Goal: Information Seeking & Learning: Learn about a topic

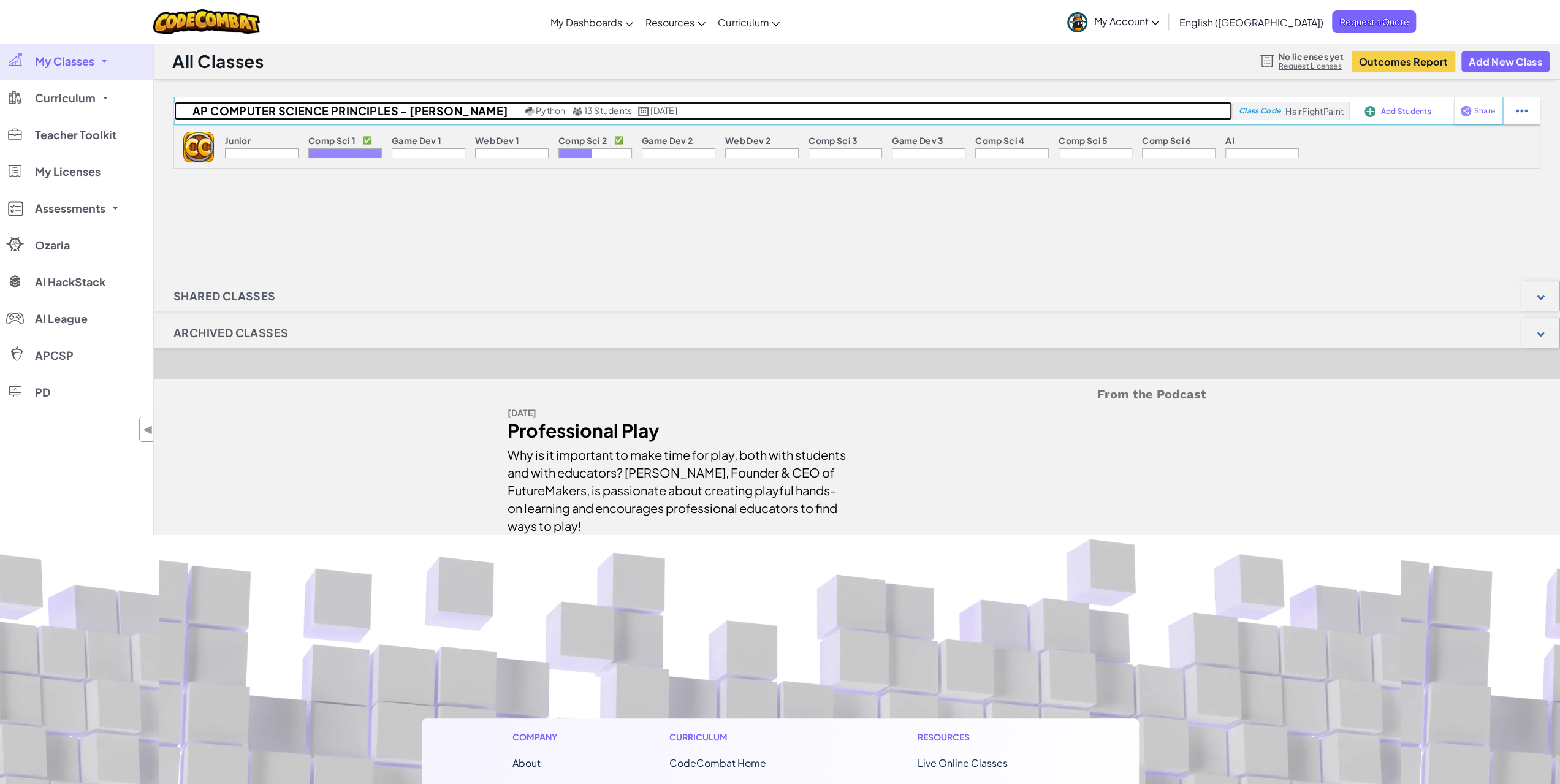
click at [386, 109] on h2 "AP Computer Science Principles - [PERSON_NAME]" at bounding box center [348, 111] width 348 height 18
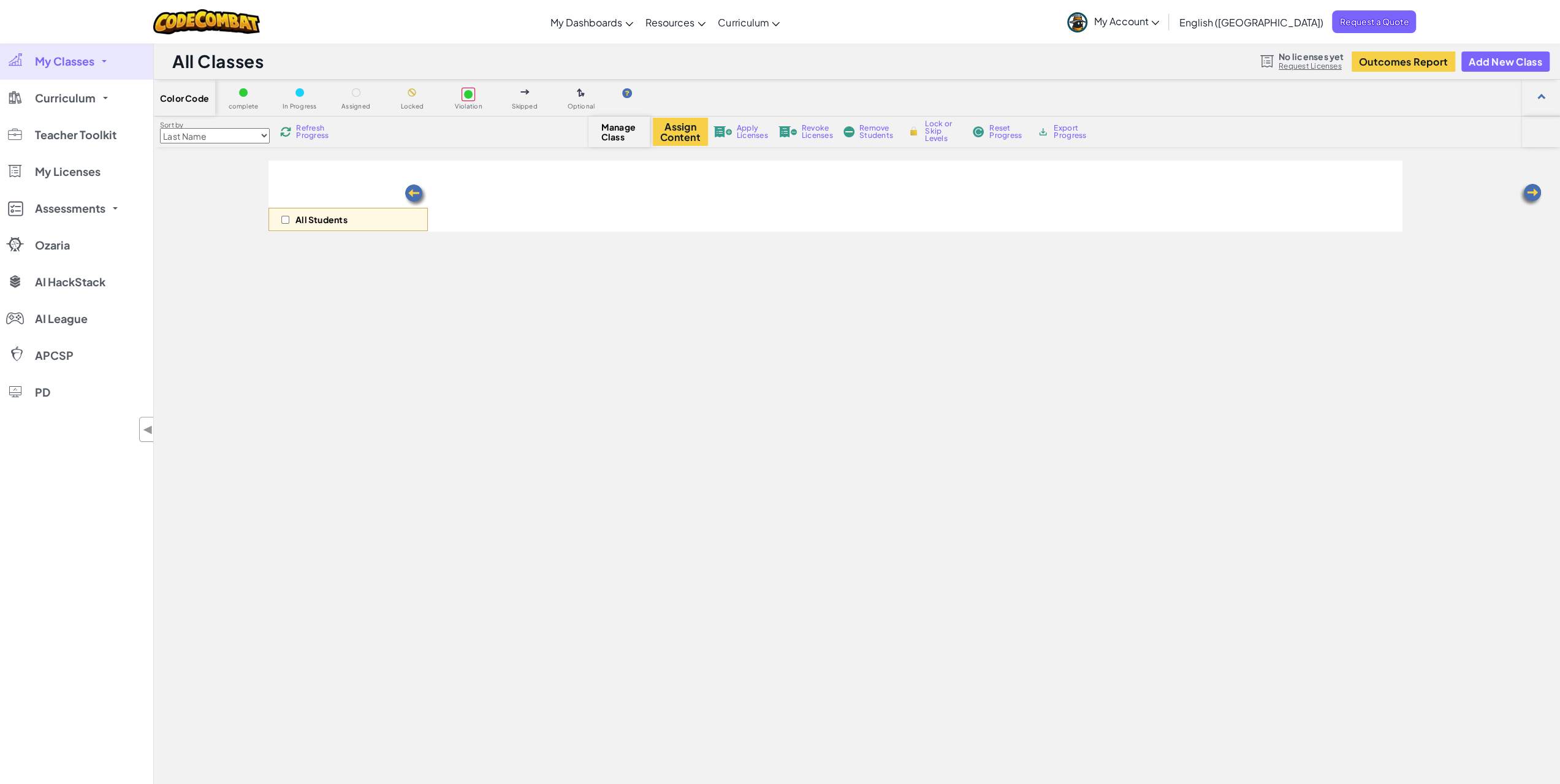
select select "560f1a9f22961295f9427742"
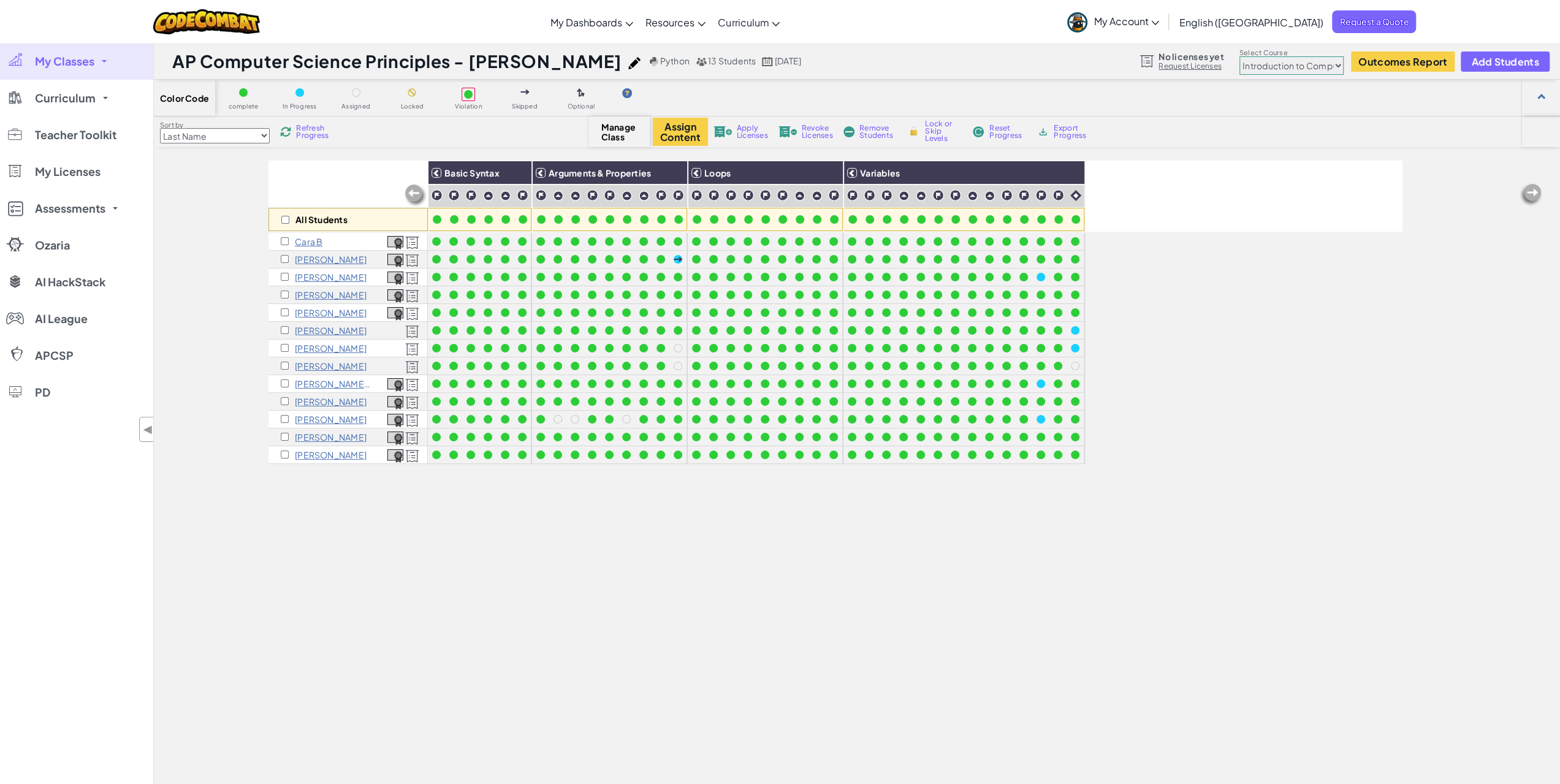
click at [747, 131] on span "Apply Licenses" at bounding box center [752, 131] width 31 height 15
click at [413, 276] on img at bounding box center [412, 278] width 14 height 13
click at [1159, 22] on icon at bounding box center [1154, 23] width 8 height 4
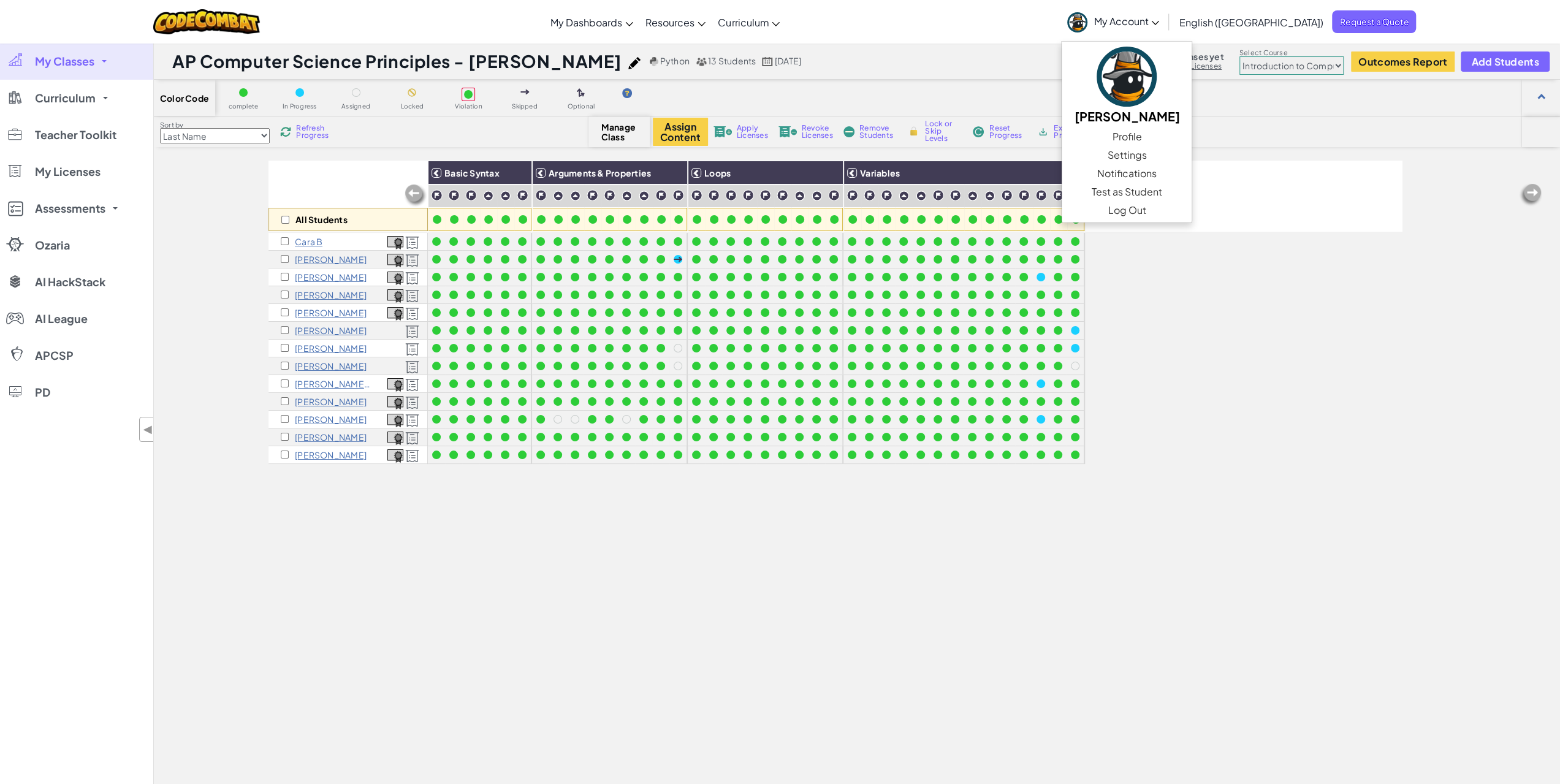
click at [1159, 22] on icon at bounding box center [1154, 23] width 8 height 4
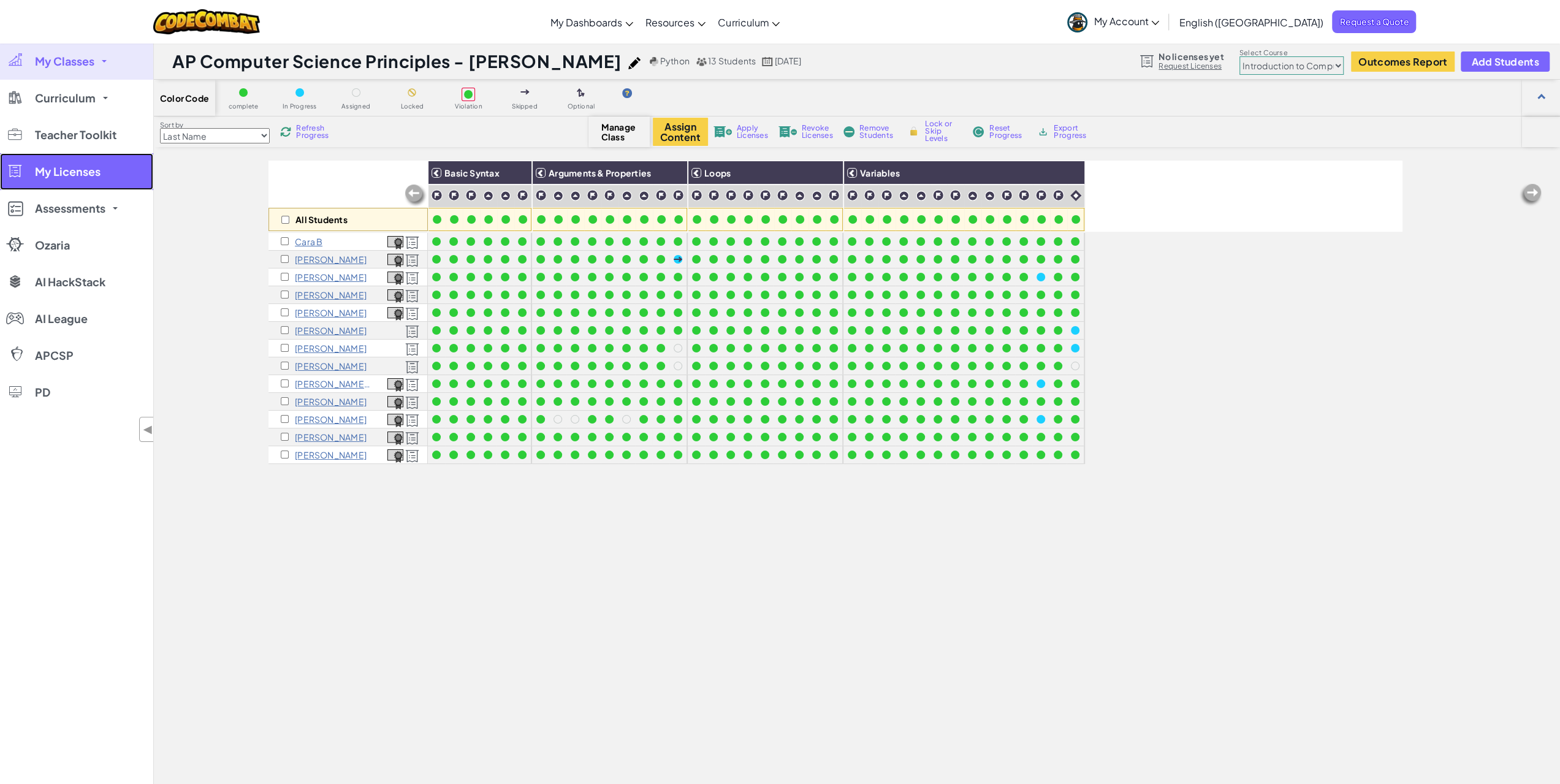
click at [86, 170] on span "My Licenses" at bounding box center [67, 172] width 65 height 11
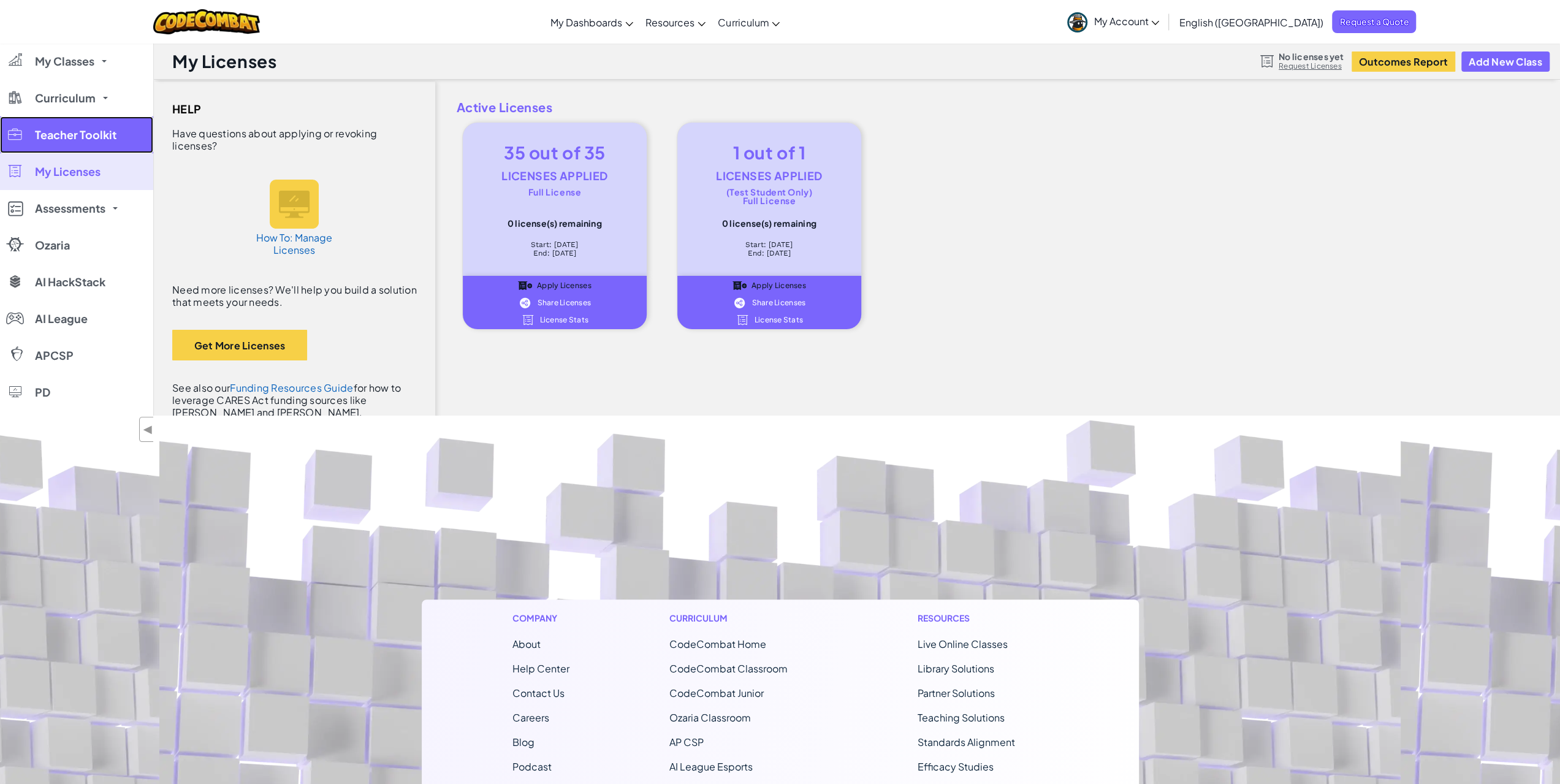
click at [65, 122] on link "Teacher Toolkit" at bounding box center [77, 134] width 153 height 37
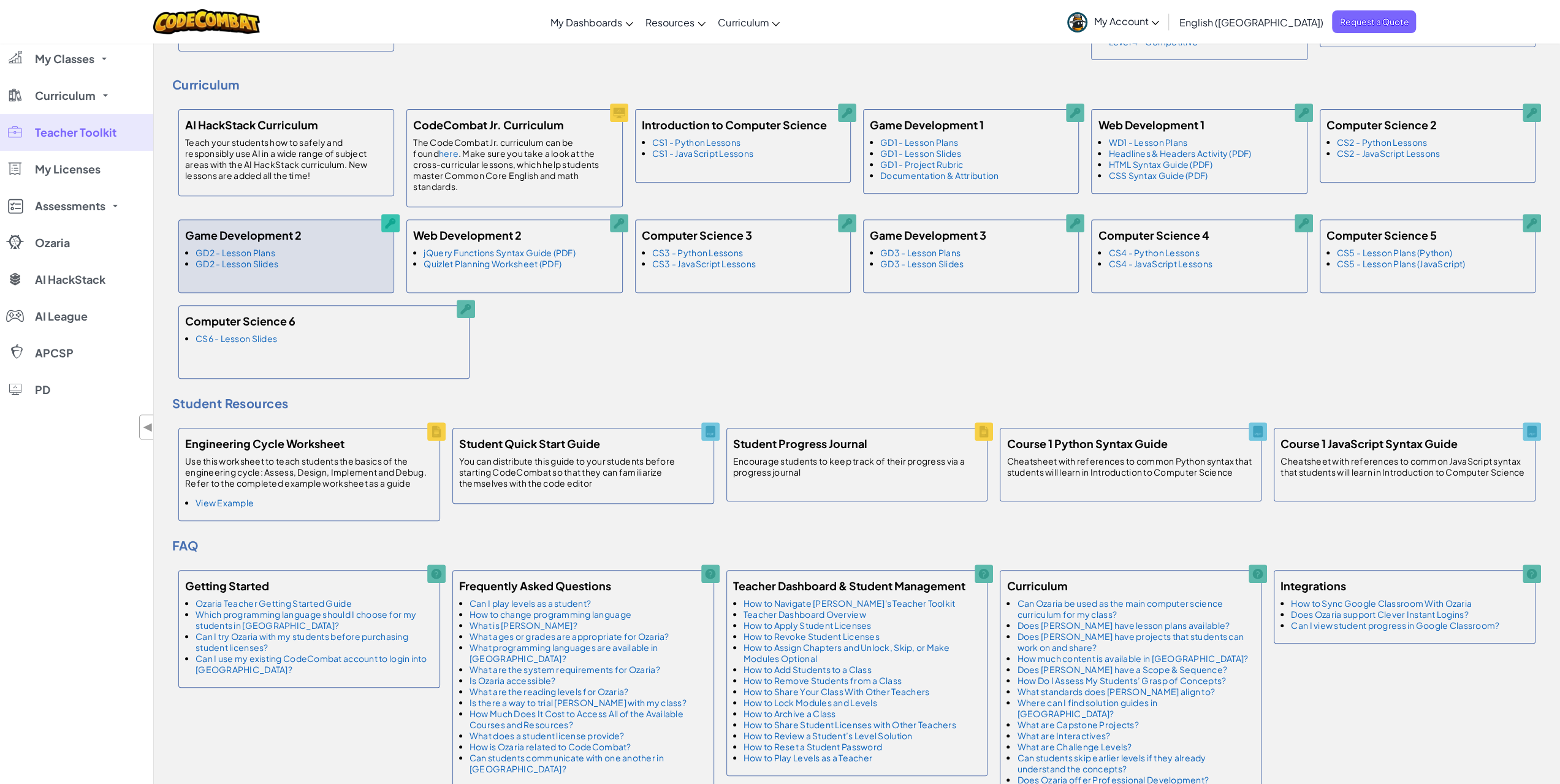
scroll to position [490, 0]
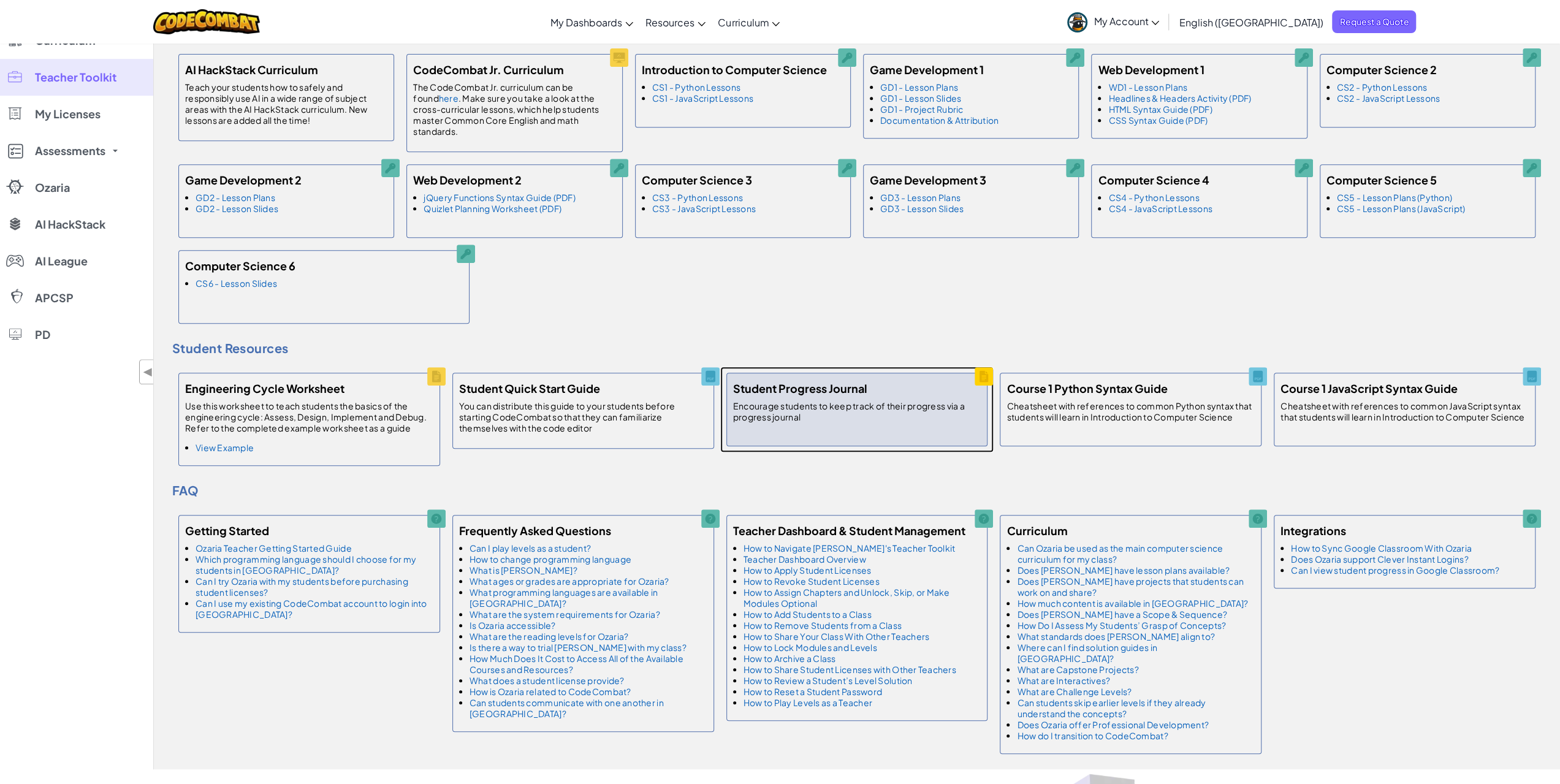
click at [790, 379] on h5 "Student Progress Journal" at bounding box center [800, 388] width 134 height 18
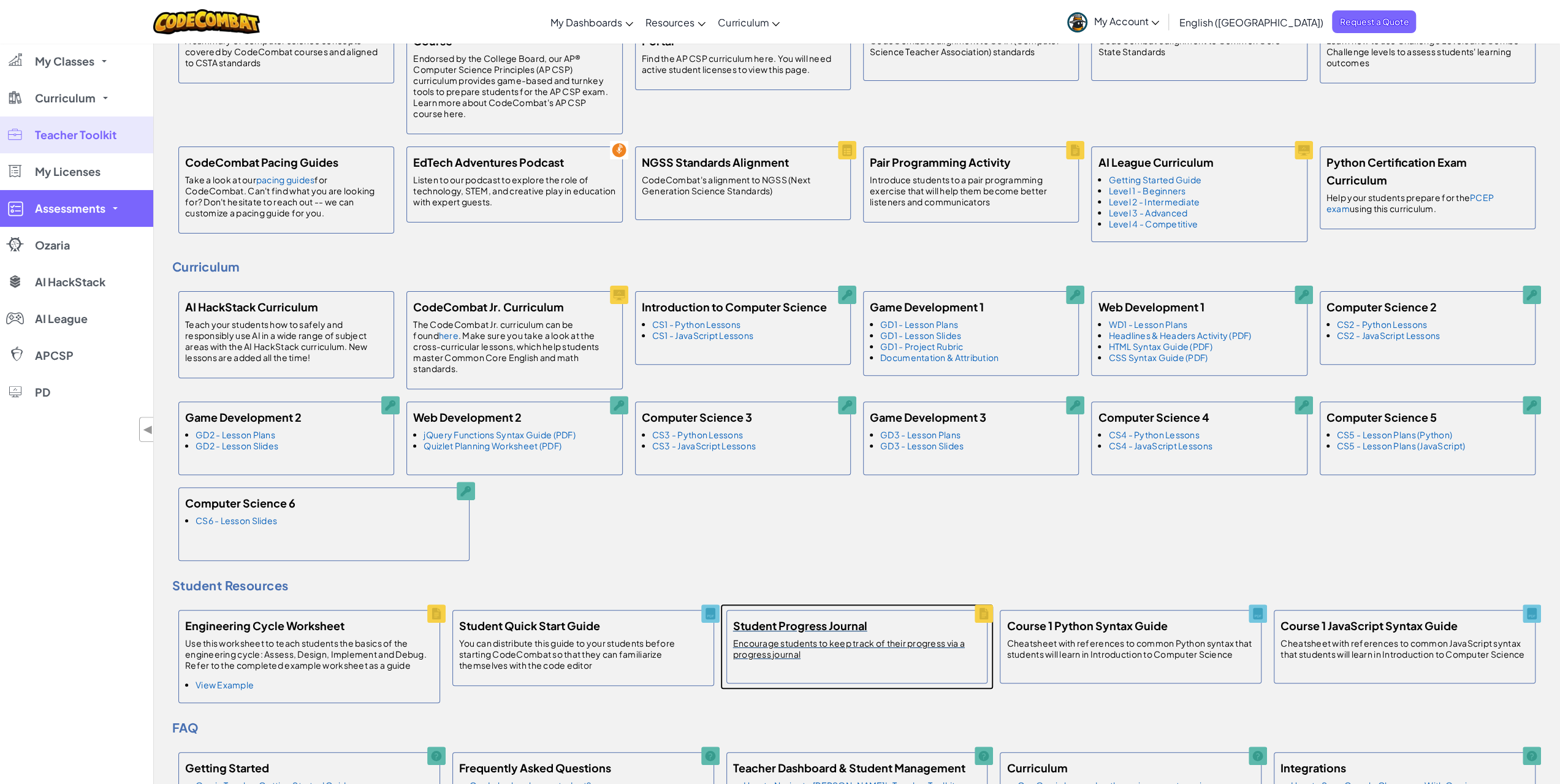
scroll to position [184, 0]
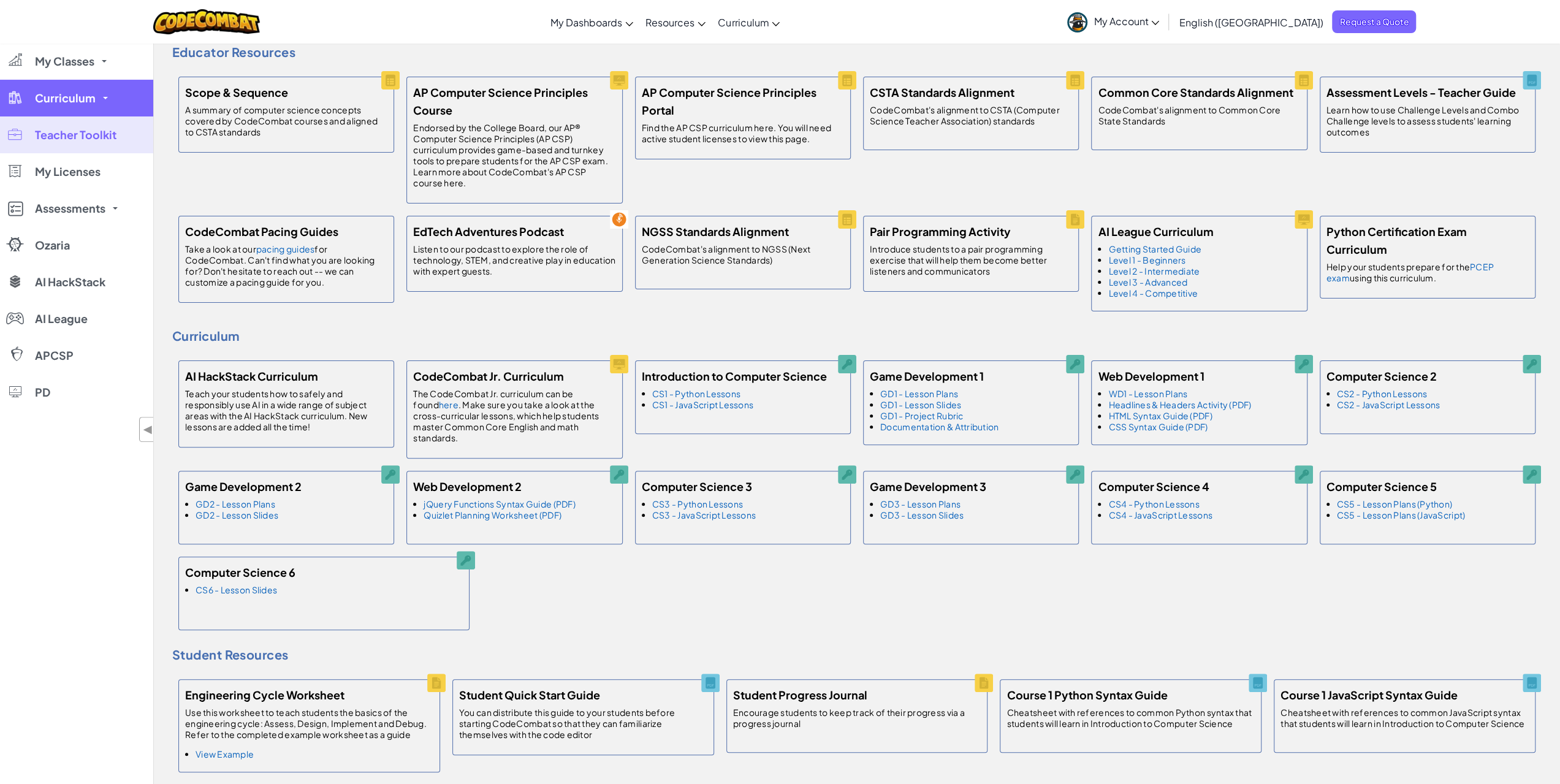
click at [113, 106] on link "Curriculum" at bounding box center [77, 98] width 153 height 37
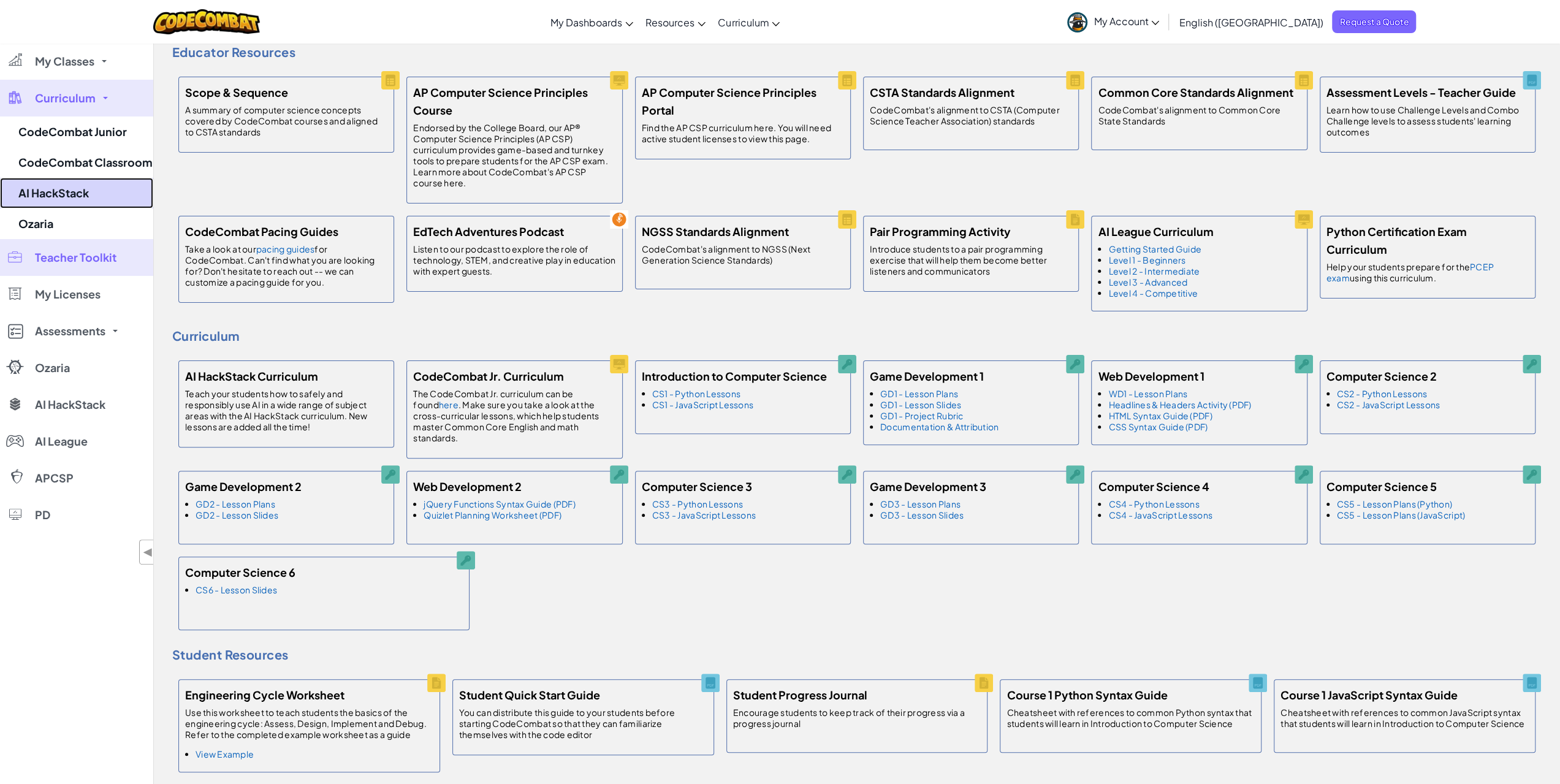
click at [73, 183] on link "AI HackStack" at bounding box center [77, 193] width 153 height 31
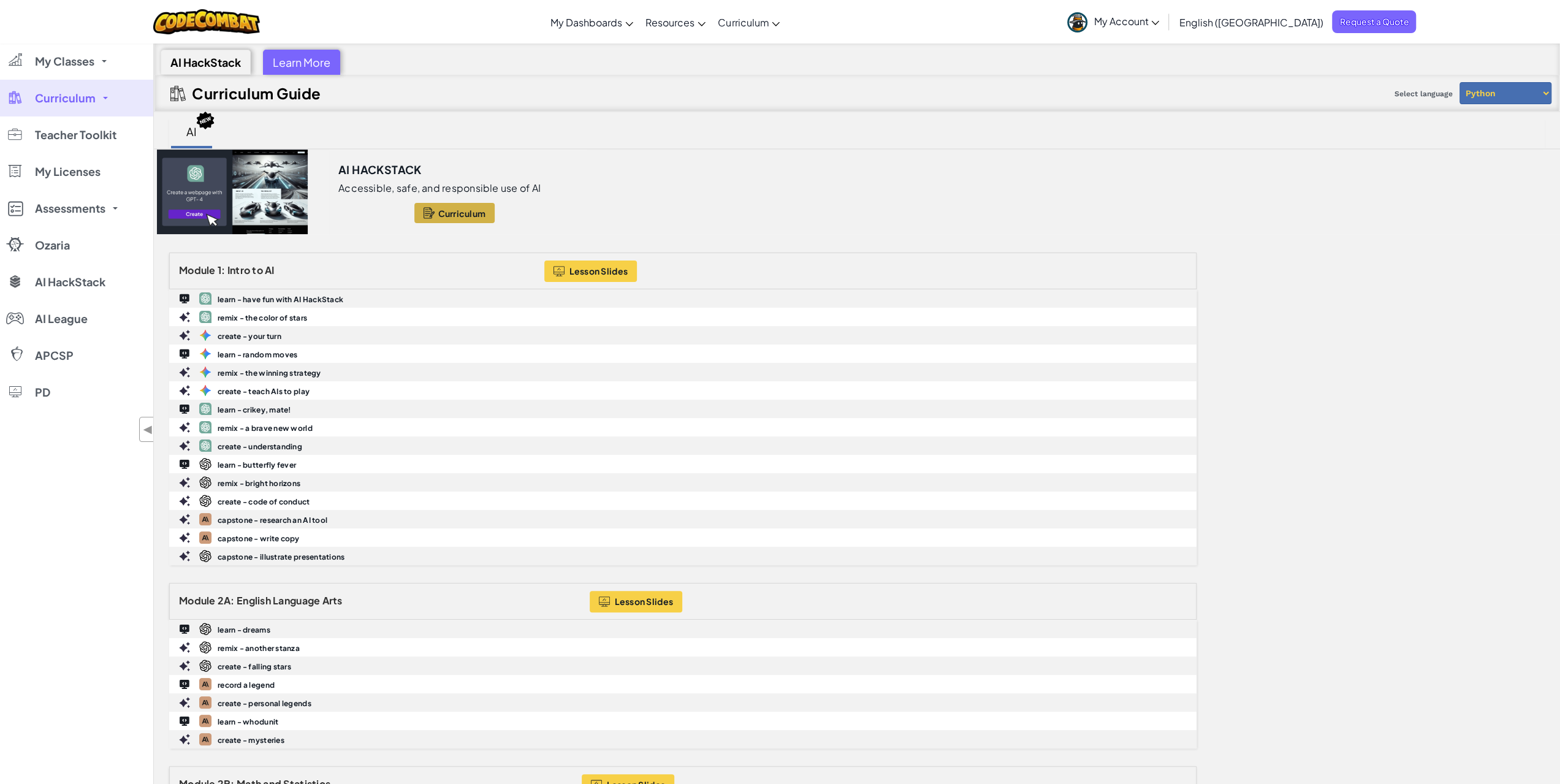
click at [467, 213] on span "Curriculum" at bounding box center [461, 213] width 48 height 10
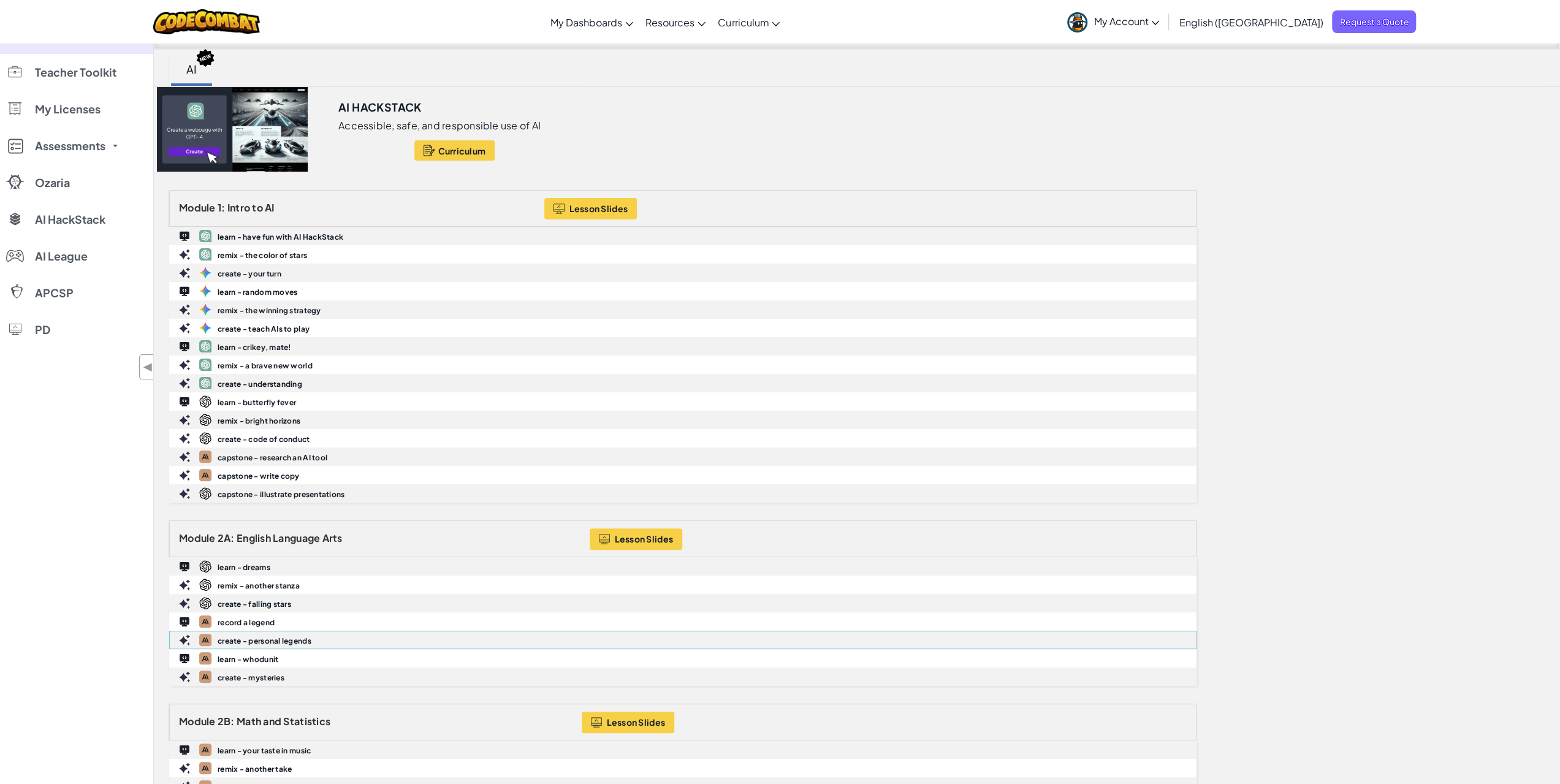
scroll to position [61, 0]
click at [111, 90] on link "Teacher Toolkit" at bounding box center [77, 73] width 153 height 37
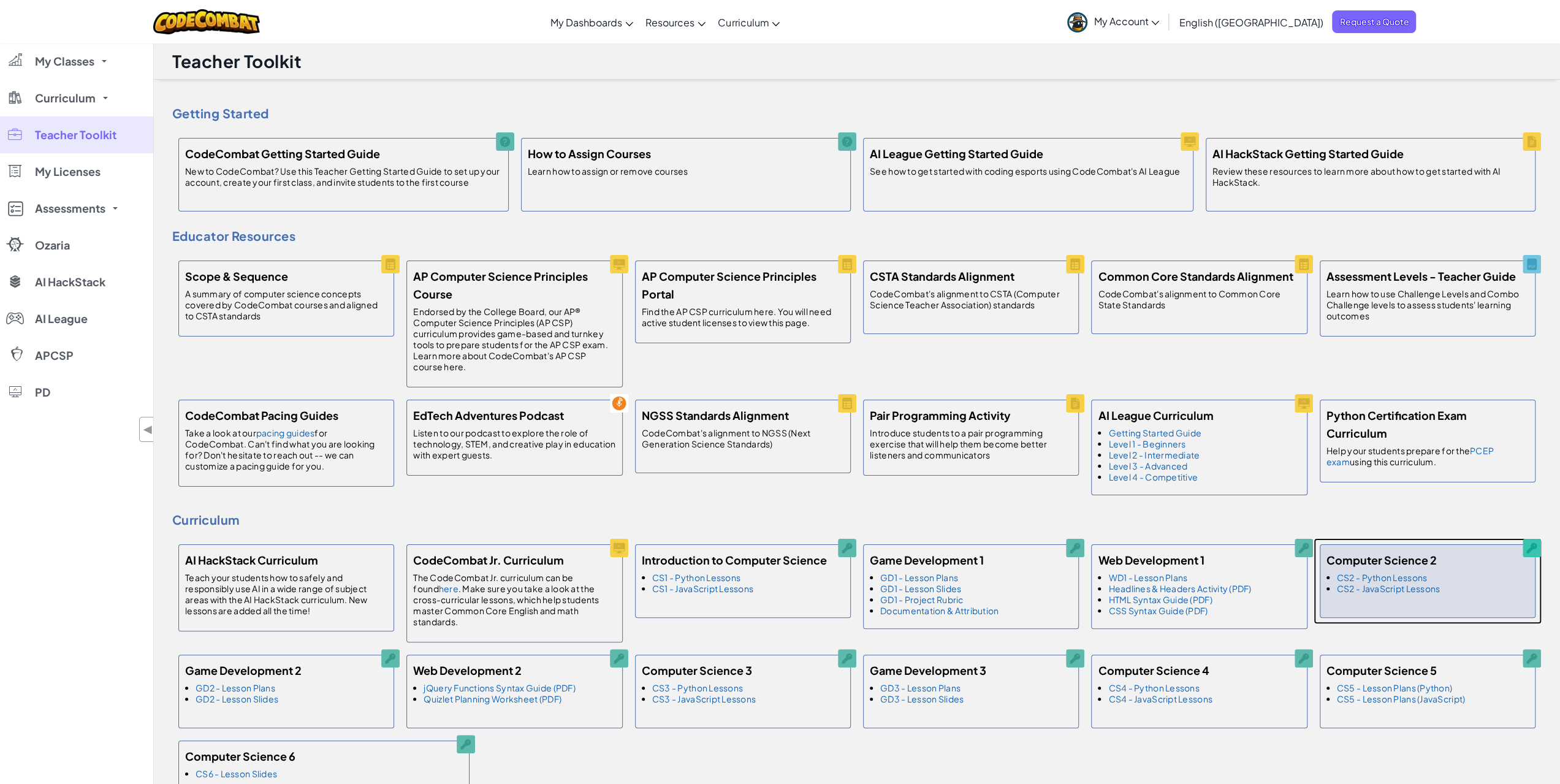
click at [1408, 557] on h5 "Computer Science 2" at bounding box center [1381, 560] width 111 height 18
